Goal: Navigation & Orientation: Find specific page/section

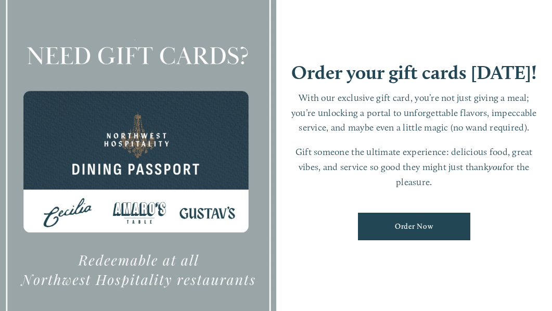
scroll to position [10, 0]
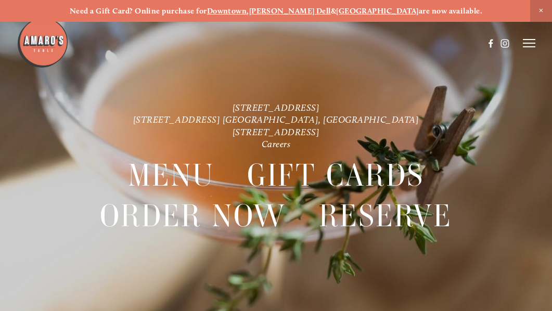
click at [528, 43] on line at bounding box center [529, 43] width 12 height 0
click at [503, 43] on span "Careers" at bounding box center [500, 43] width 24 height 9
